Goal: Information Seeking & Learning: Learn about a topic

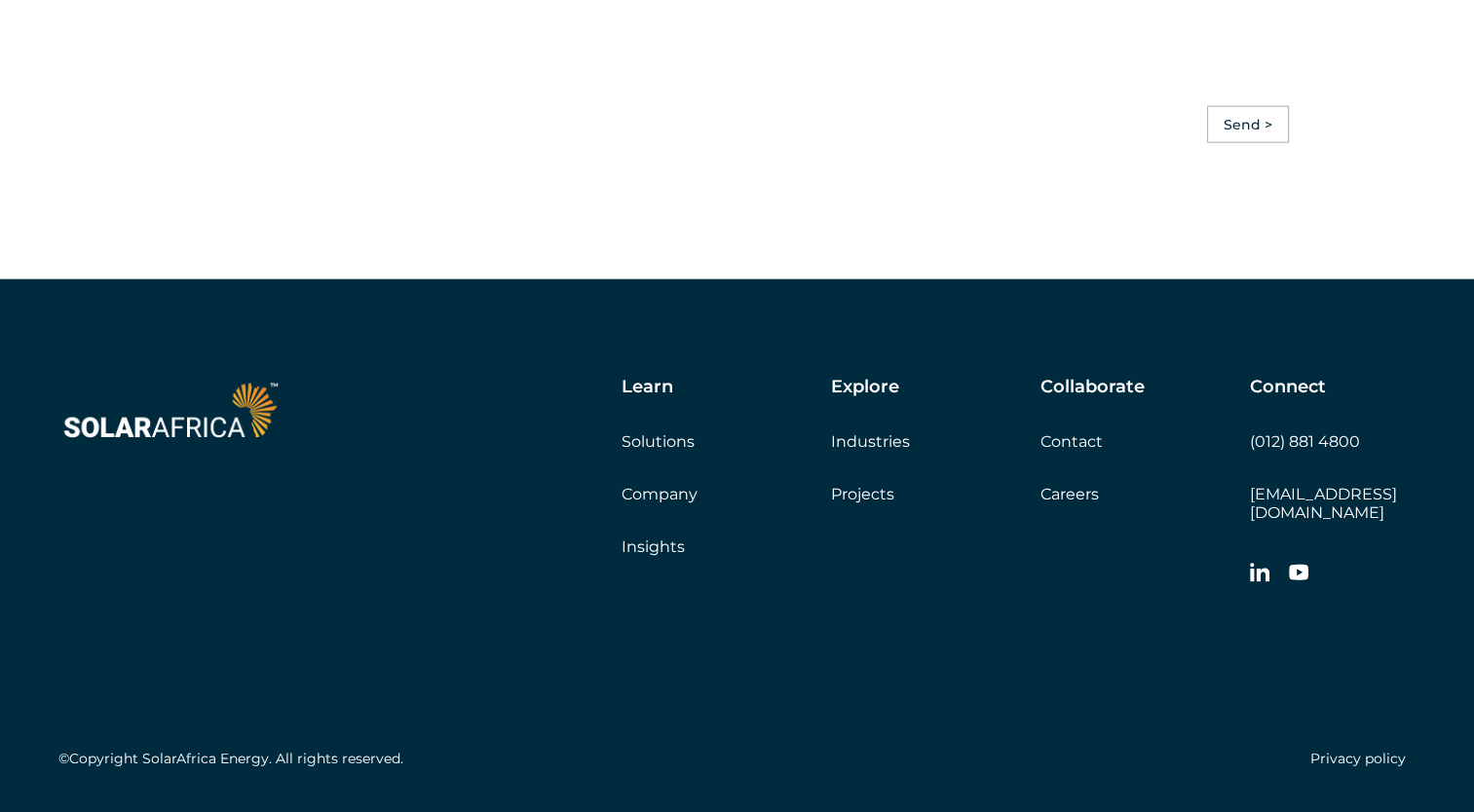
scroll to position [4575, 0]
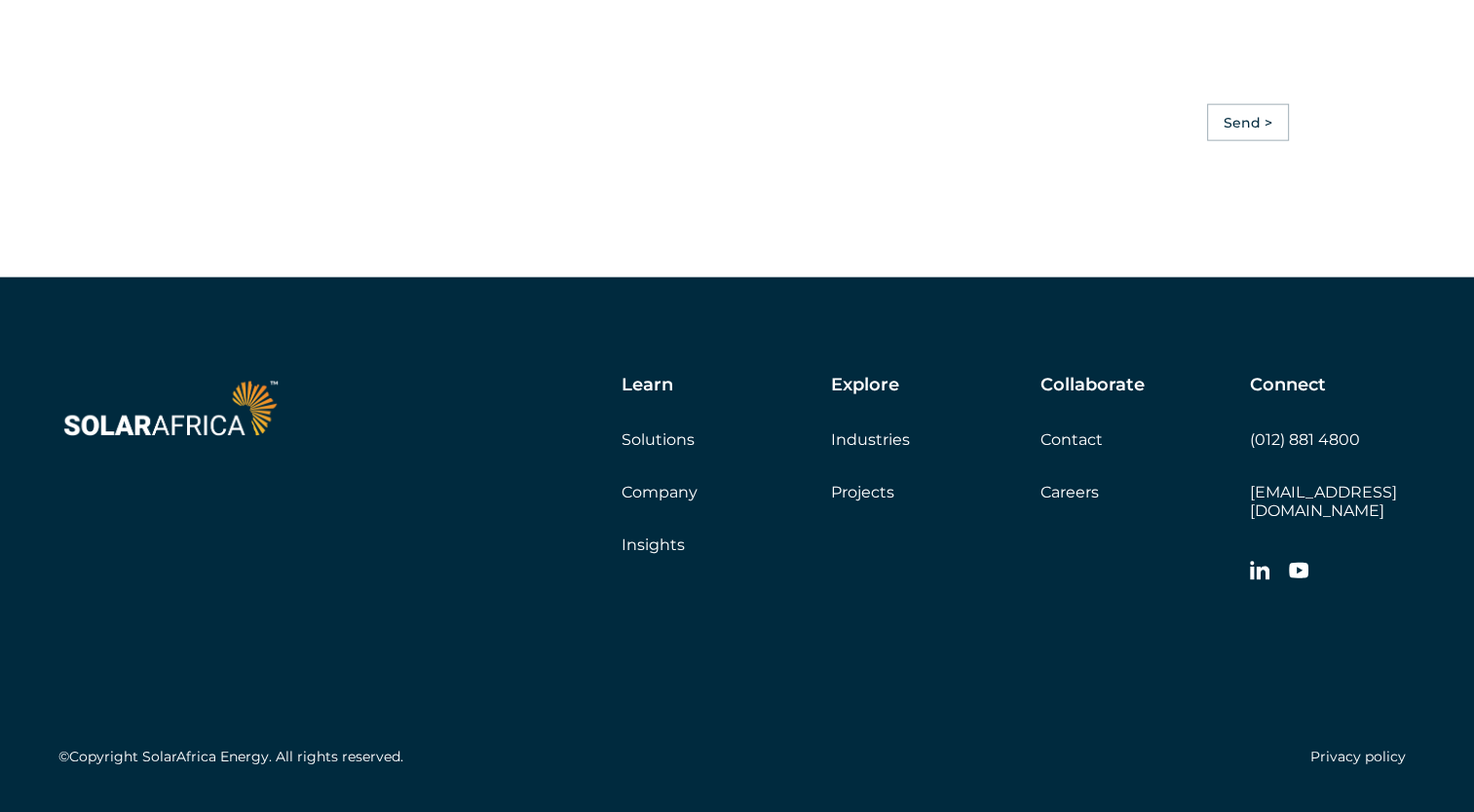
click at [652, 430] on link "Solutions" at bounding box center [658, 439] width 74 height 19
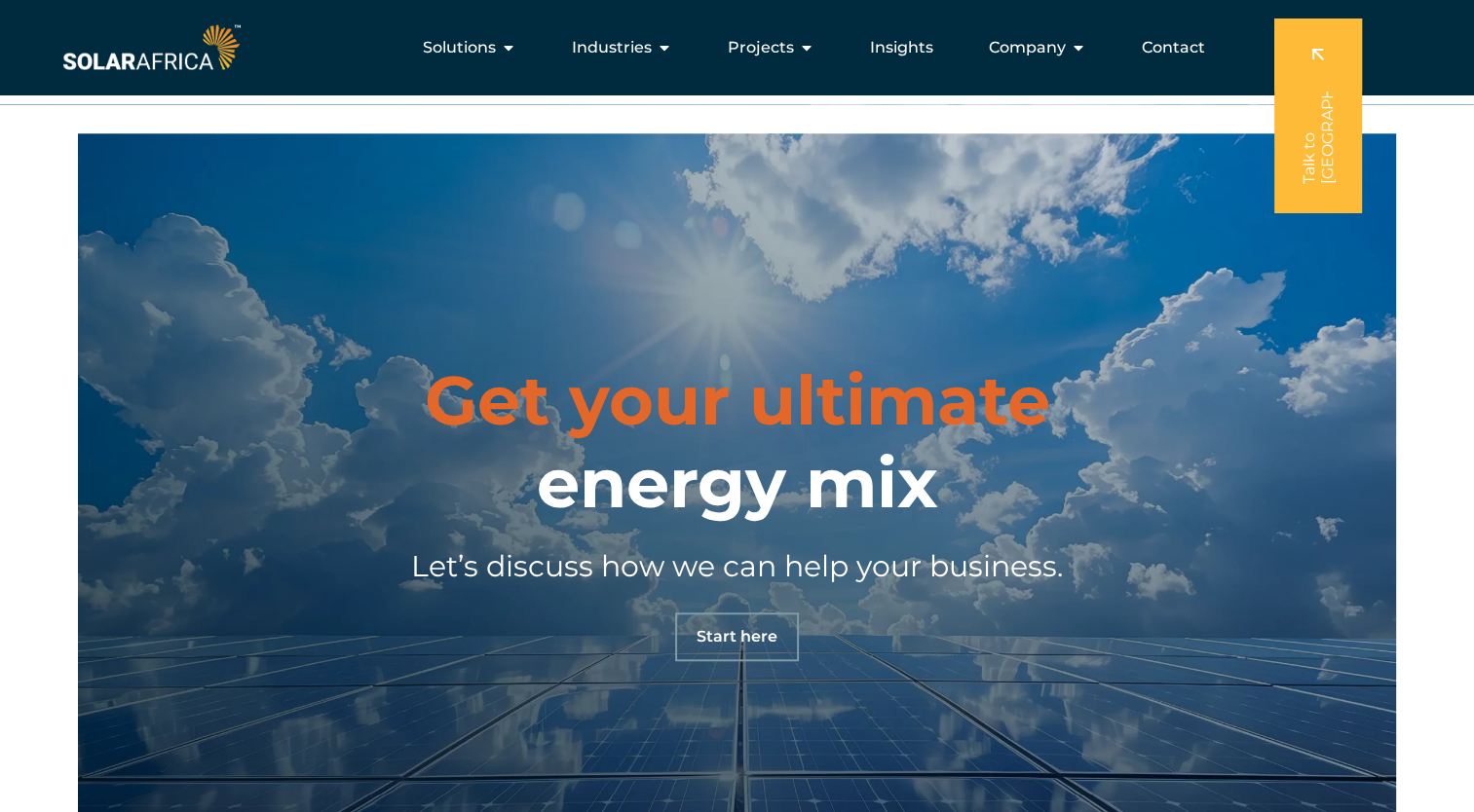
scroll to position [1504, 0]
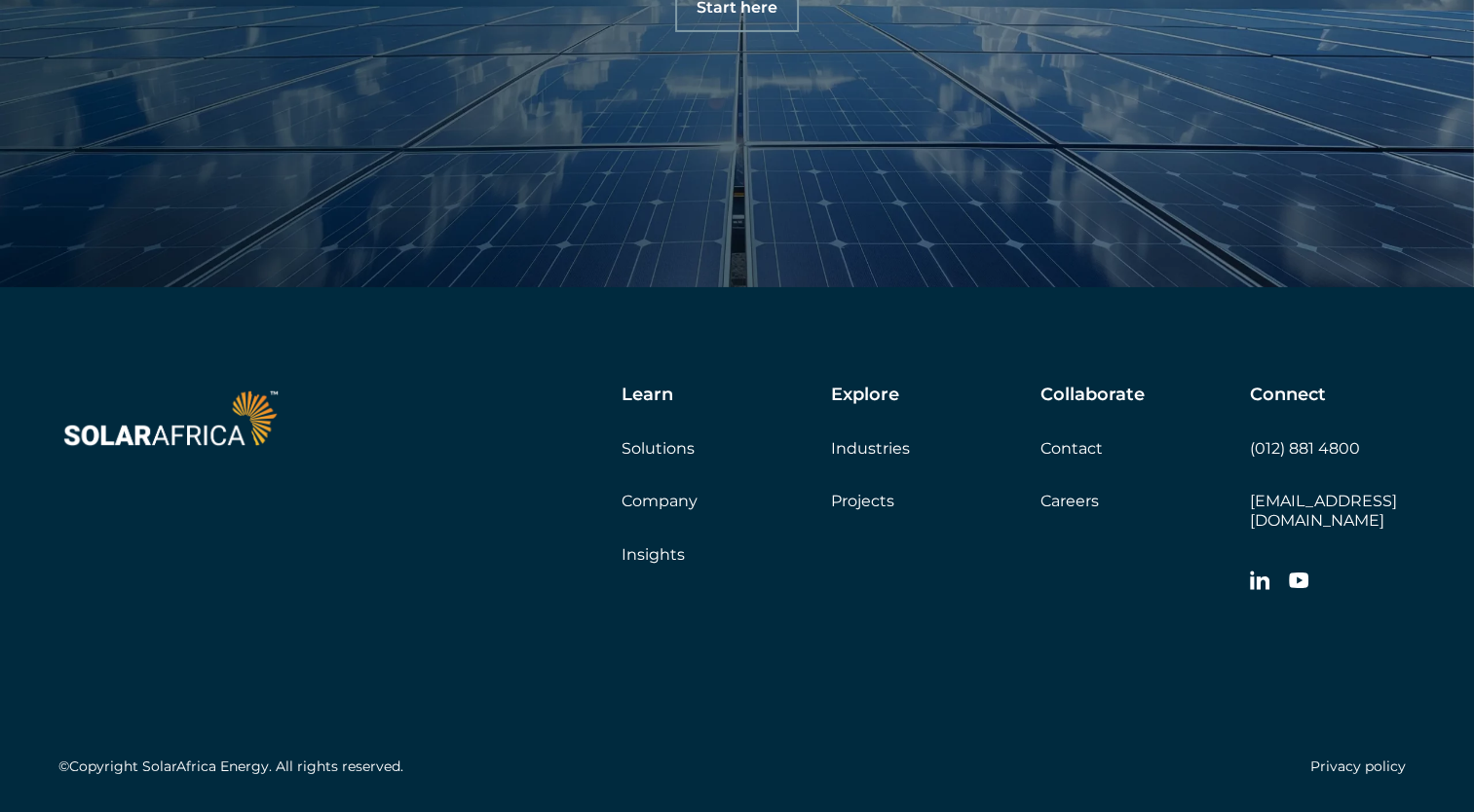
scroll to position [6767, 0]
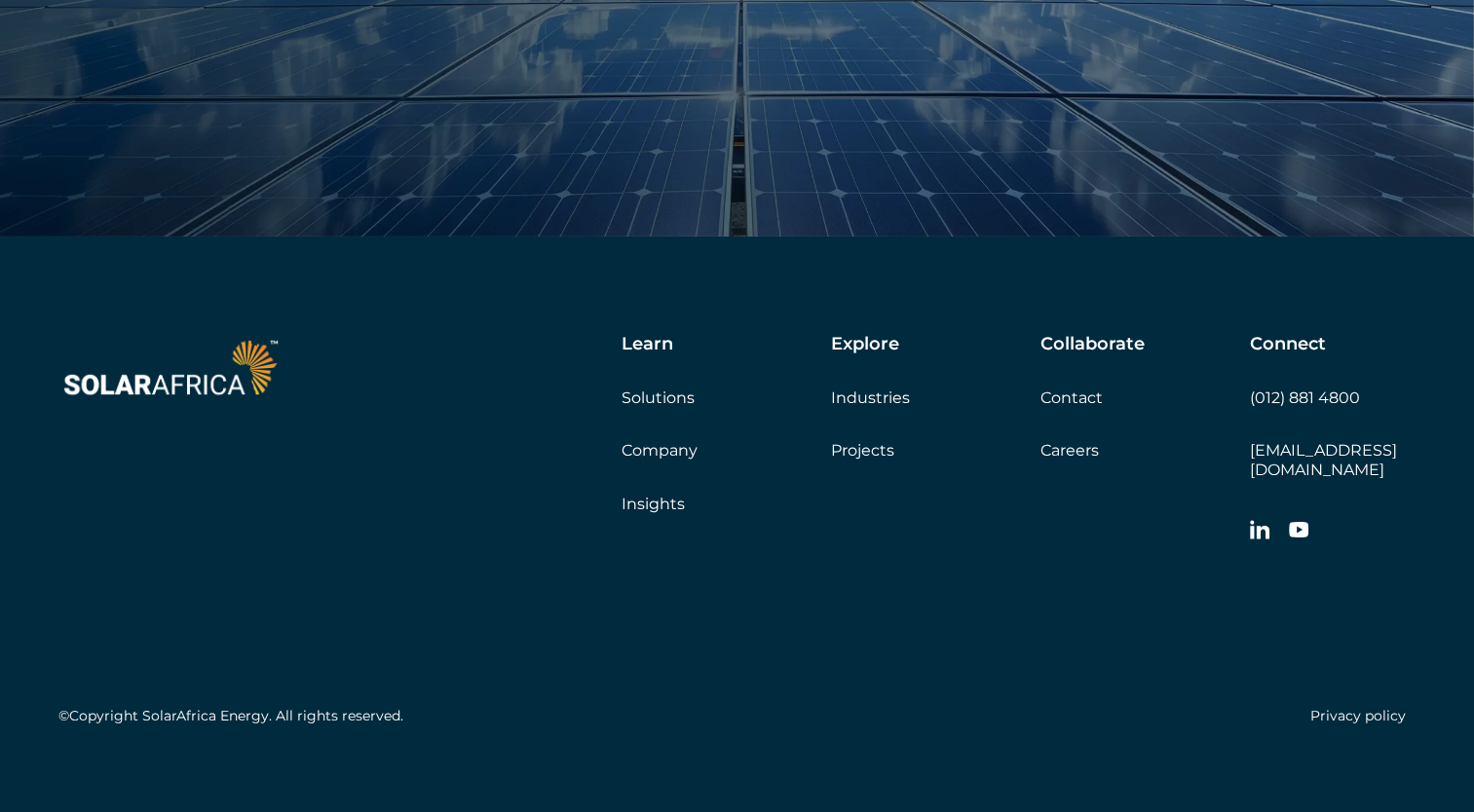
click at [671, 395] on link "Solutions" at bounding box center [658, 398] width 74 height 19
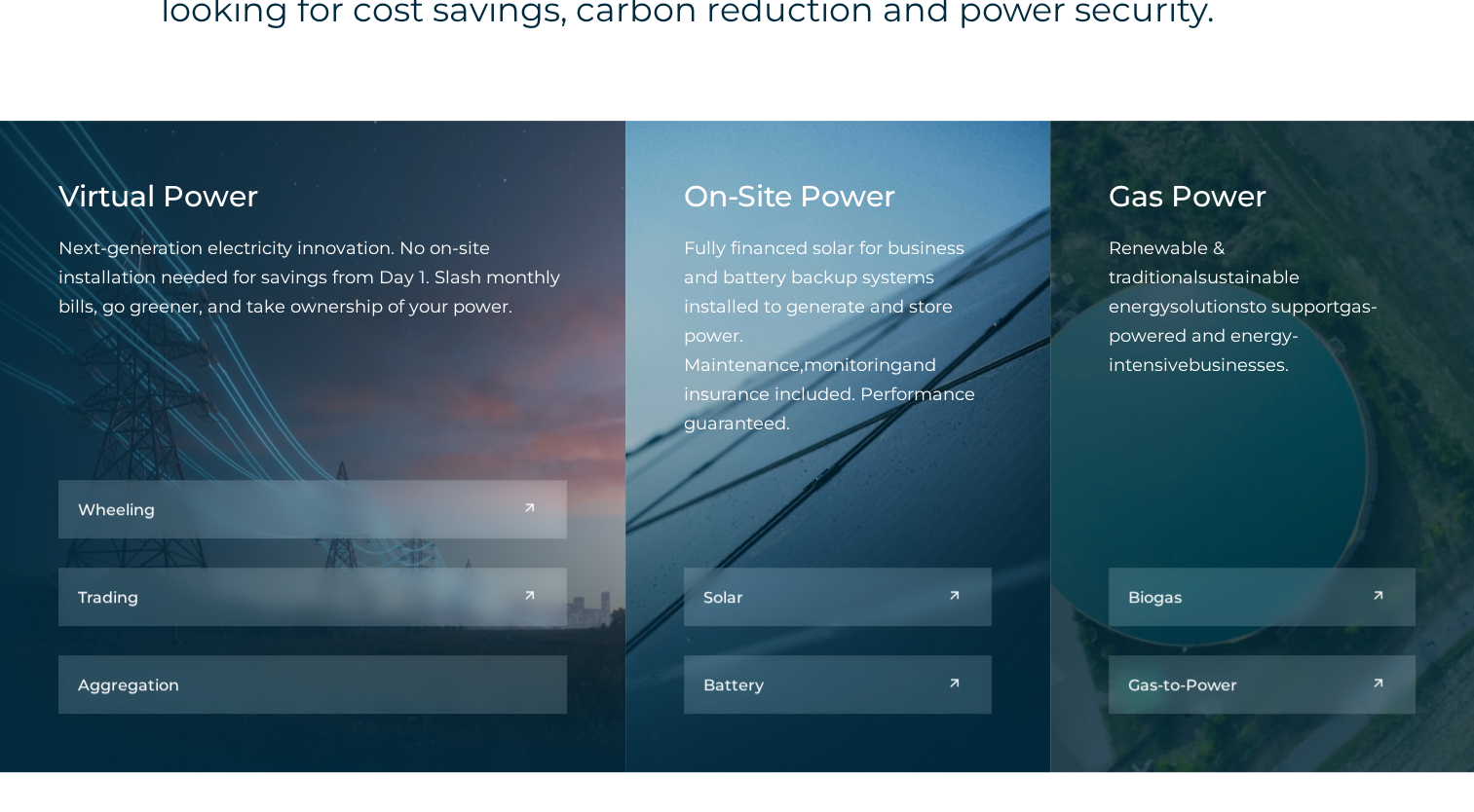
scroll to position [876, 0]
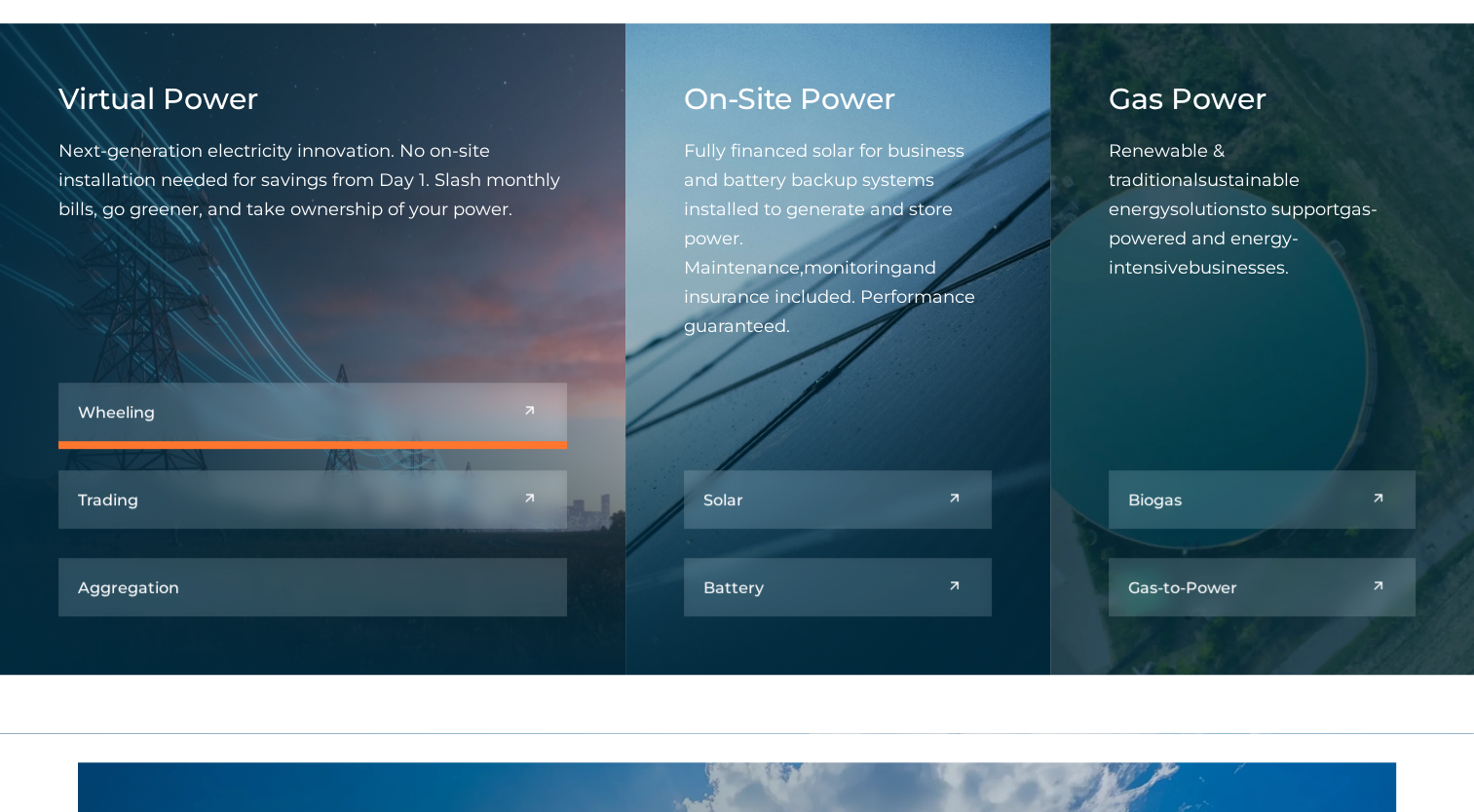
click at [230, 407] on link at bounding box center [313, 412] width 509 height 59
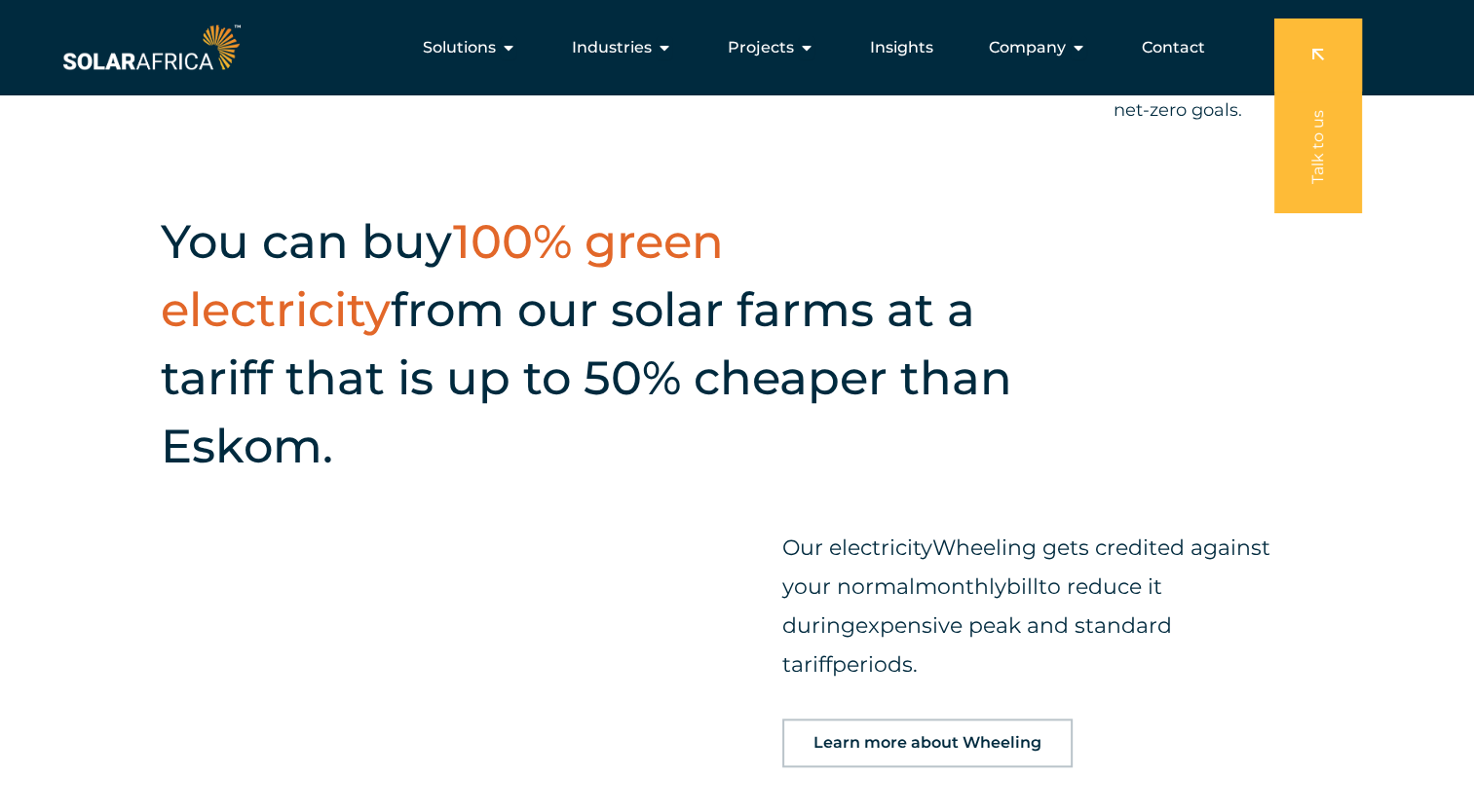
scroll to position [1752, 0]
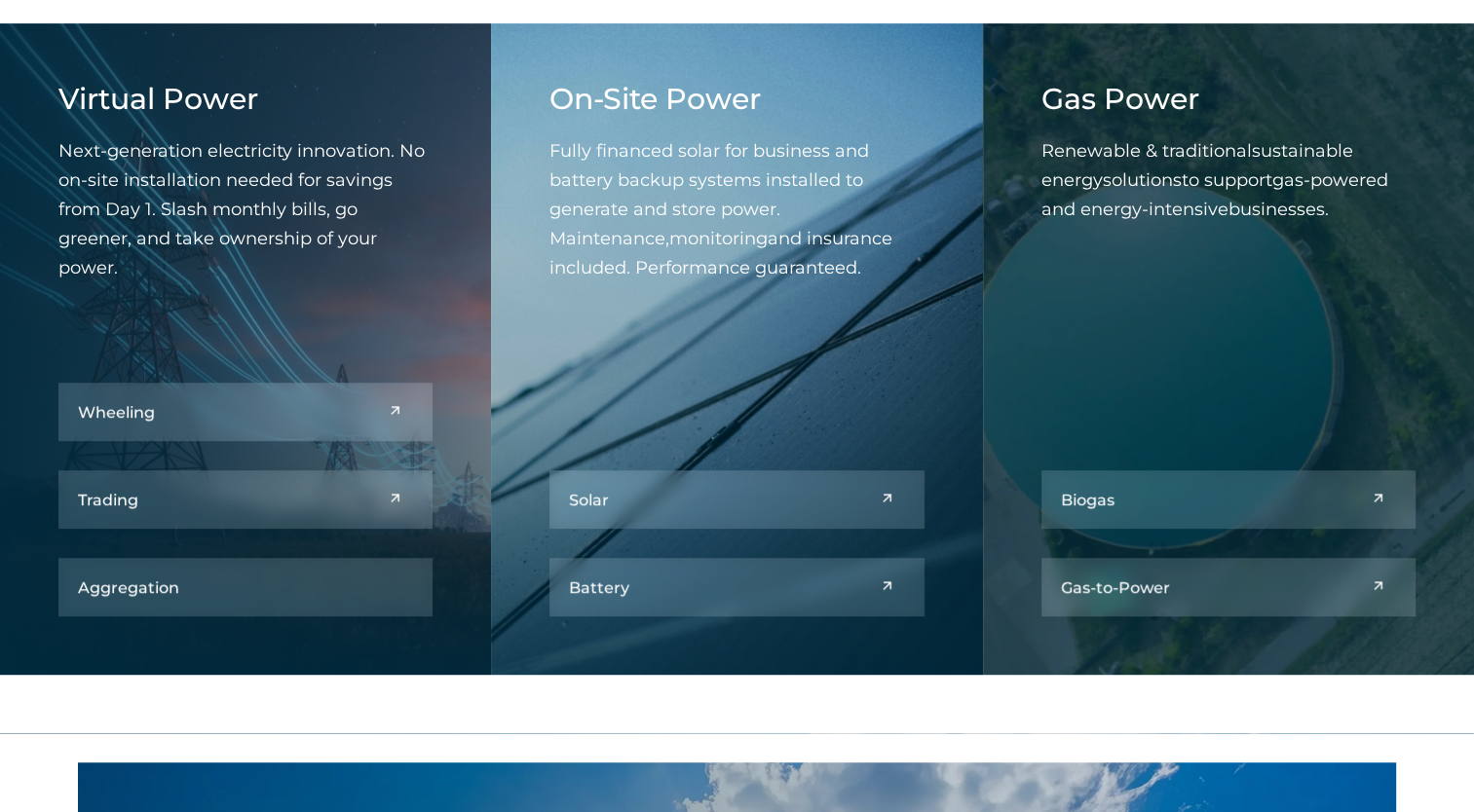
scroll to position [876, 0]
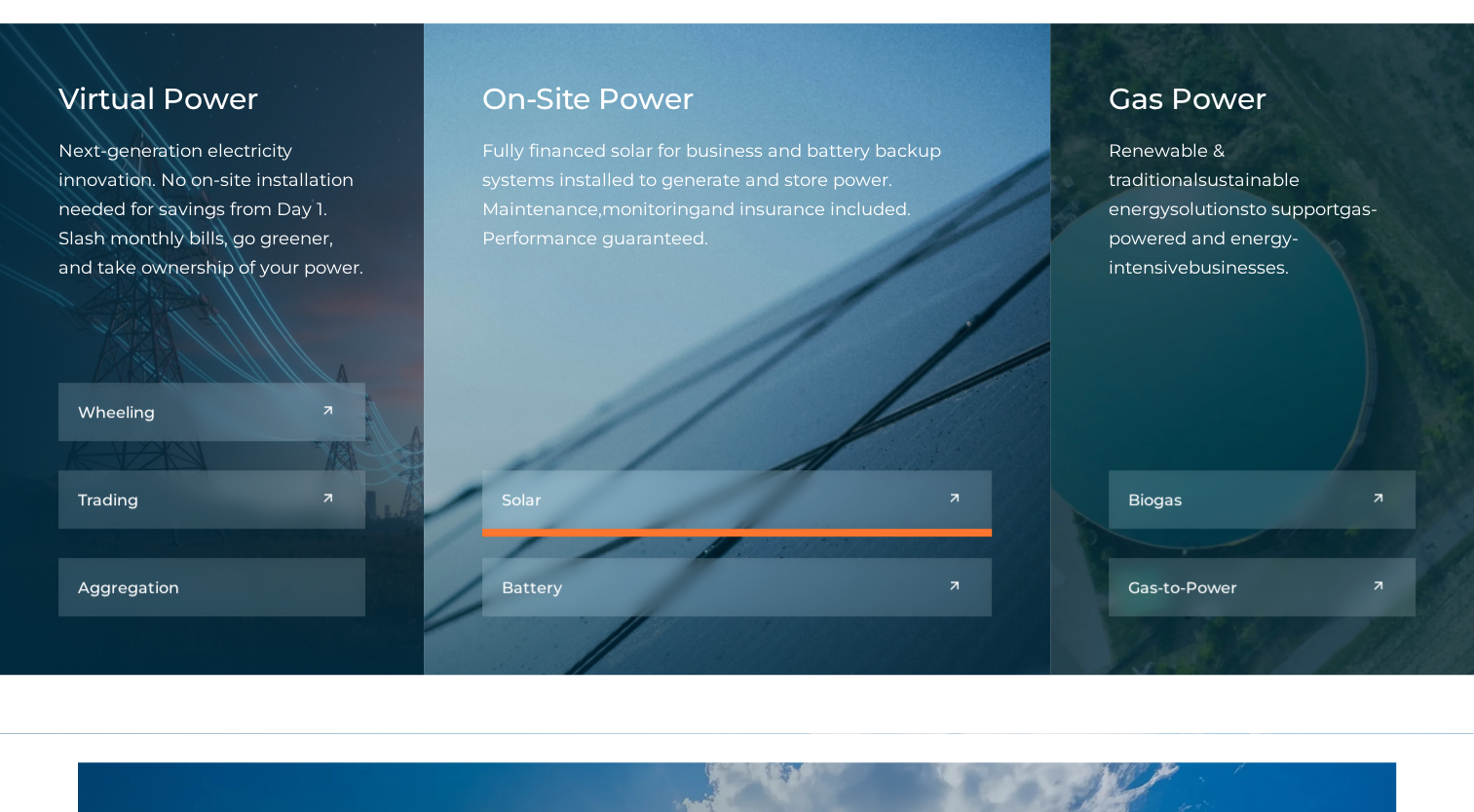
click at [631, 489] on link at bounding box center [736, 500] width 509 height 59
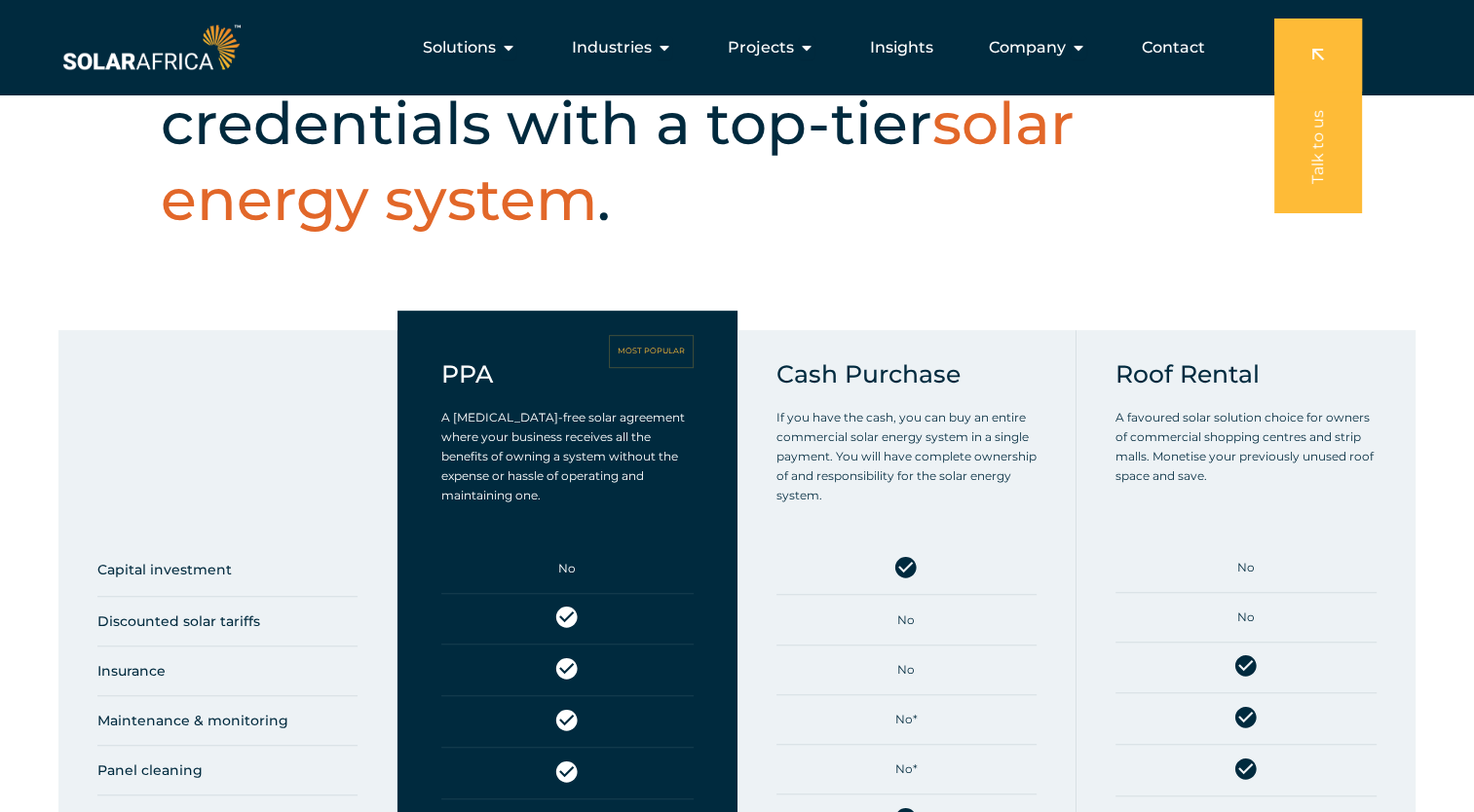
scroll to position [779, 0]
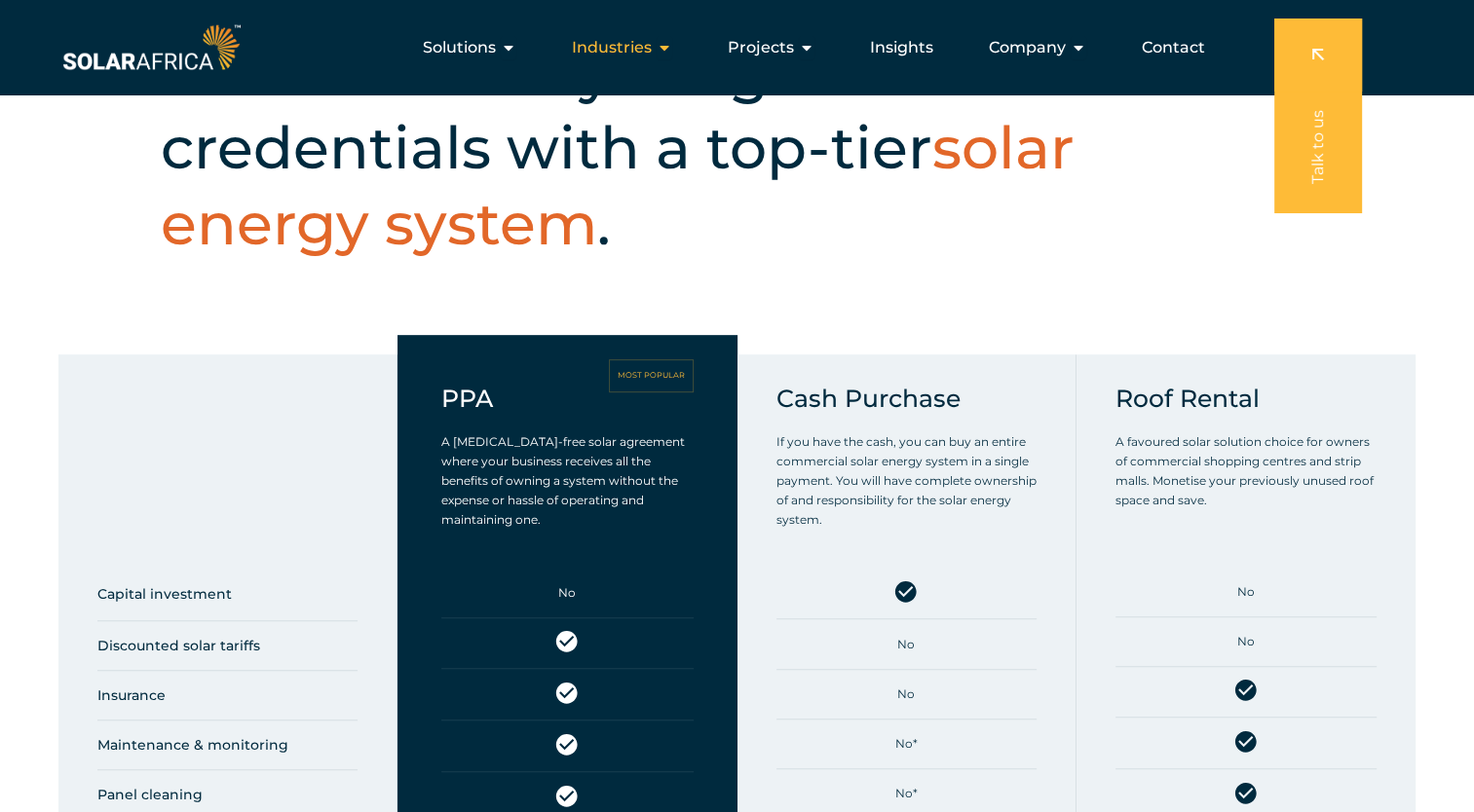
click at [604, 41] on span "Industries" at bounding box center [611, 48] width 79 height 24
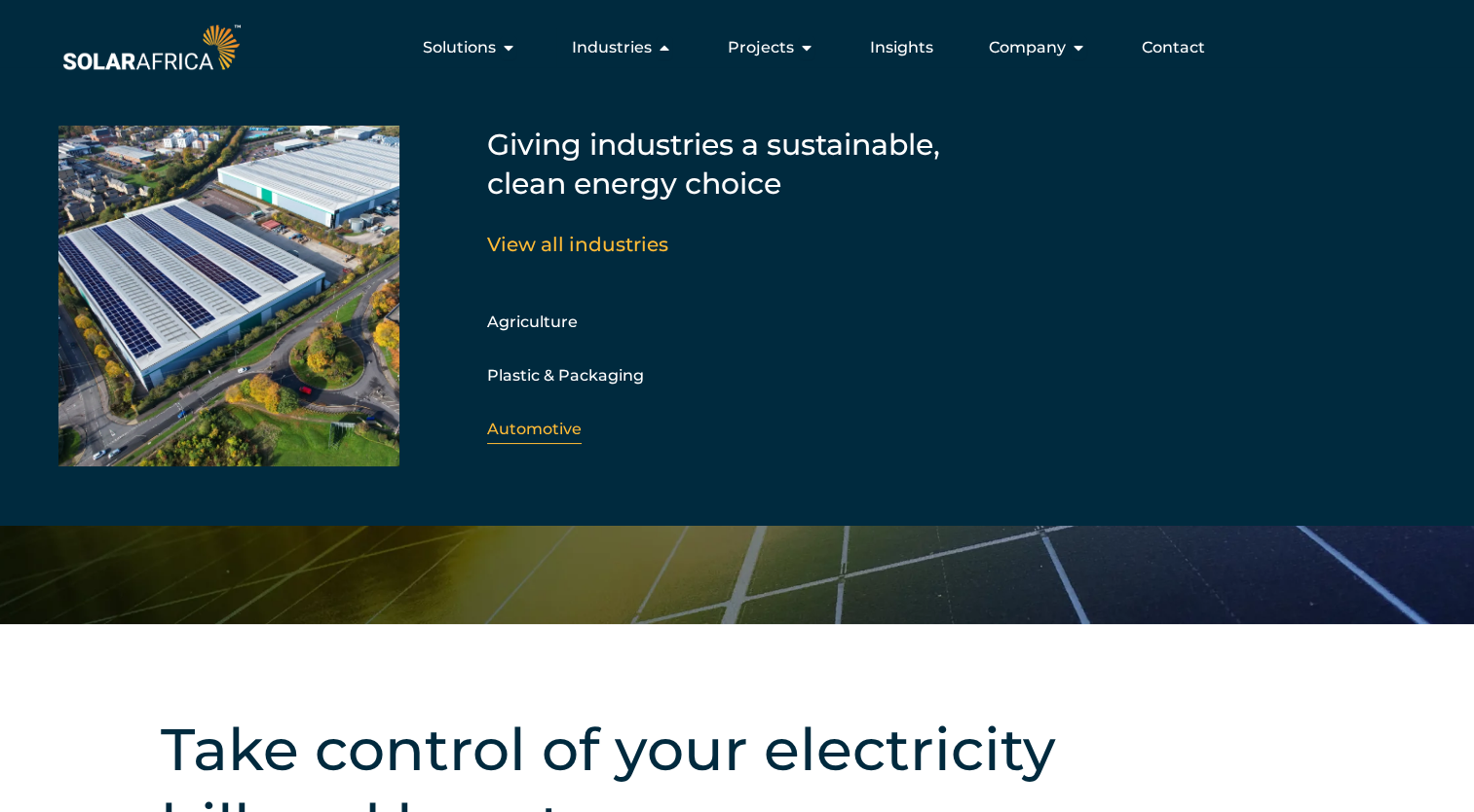
scroll to position [0, 0]
